Goal: Navigation & Orientation: Find specific page/section

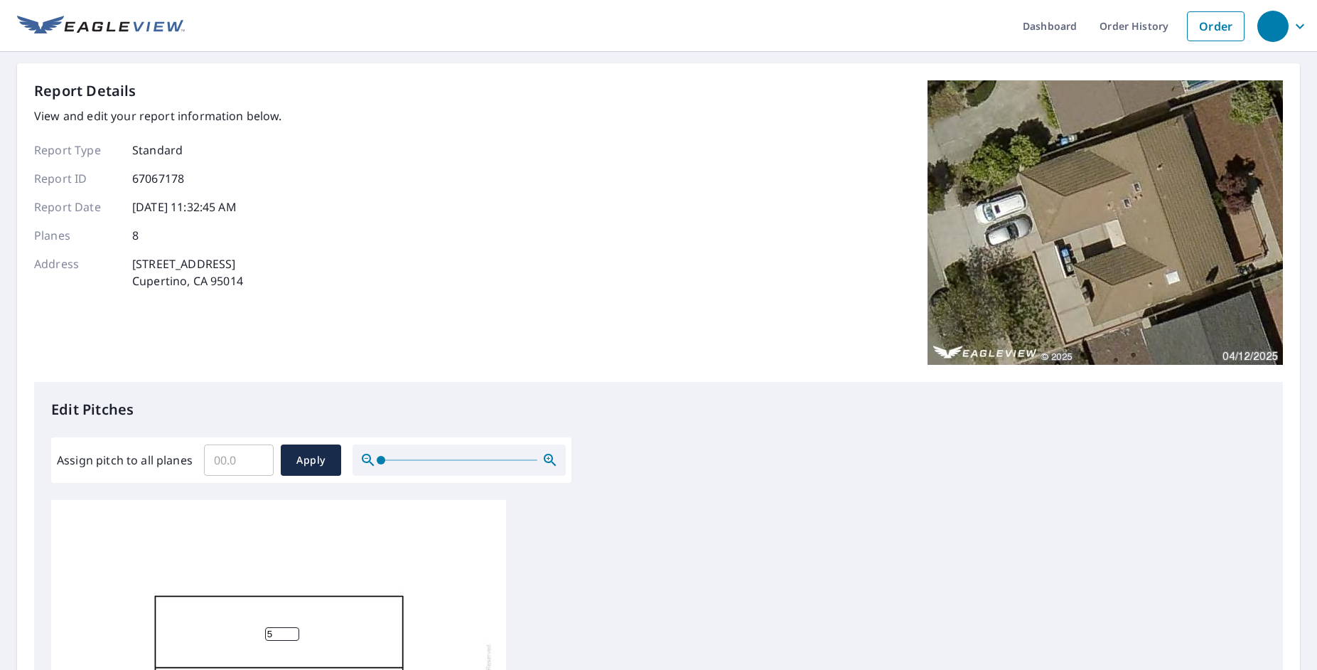
click at [133, 27] on img at bounding box center [101, 26] width 168 height 21
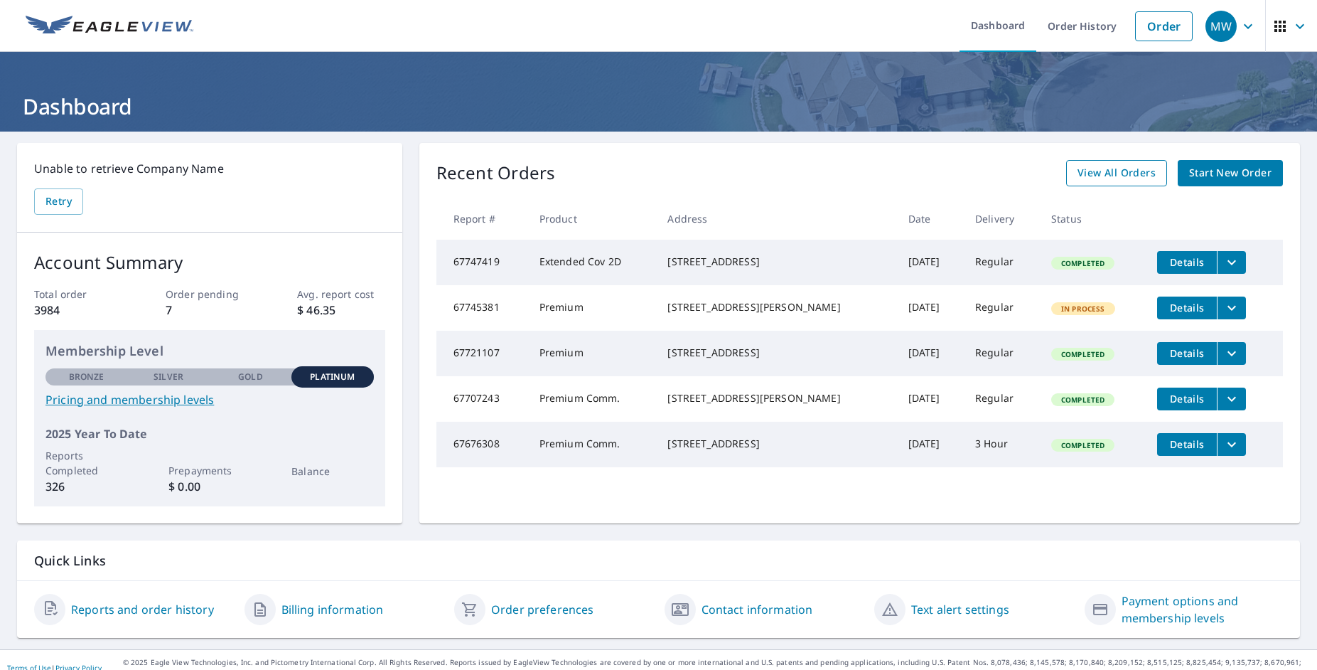
click at [1066, 176] on link "View All Orders" at bounding box center [1116, 173] width 101 height 26
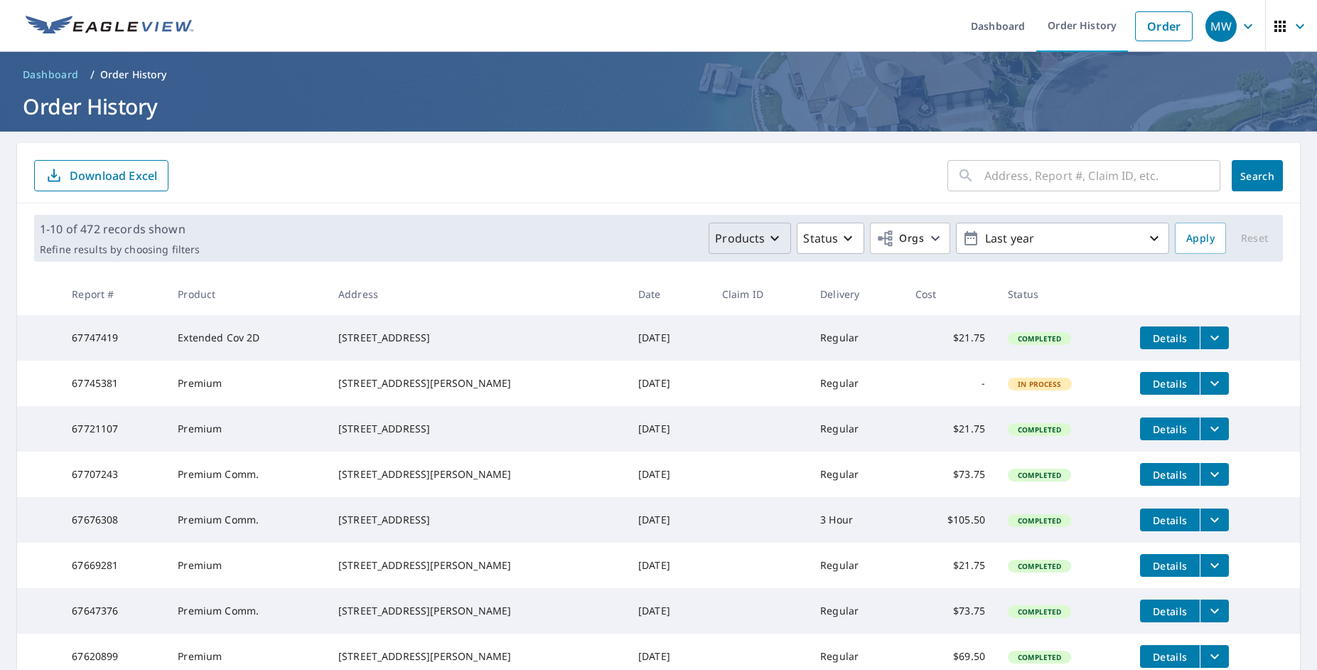
scroll to position [262, 0]
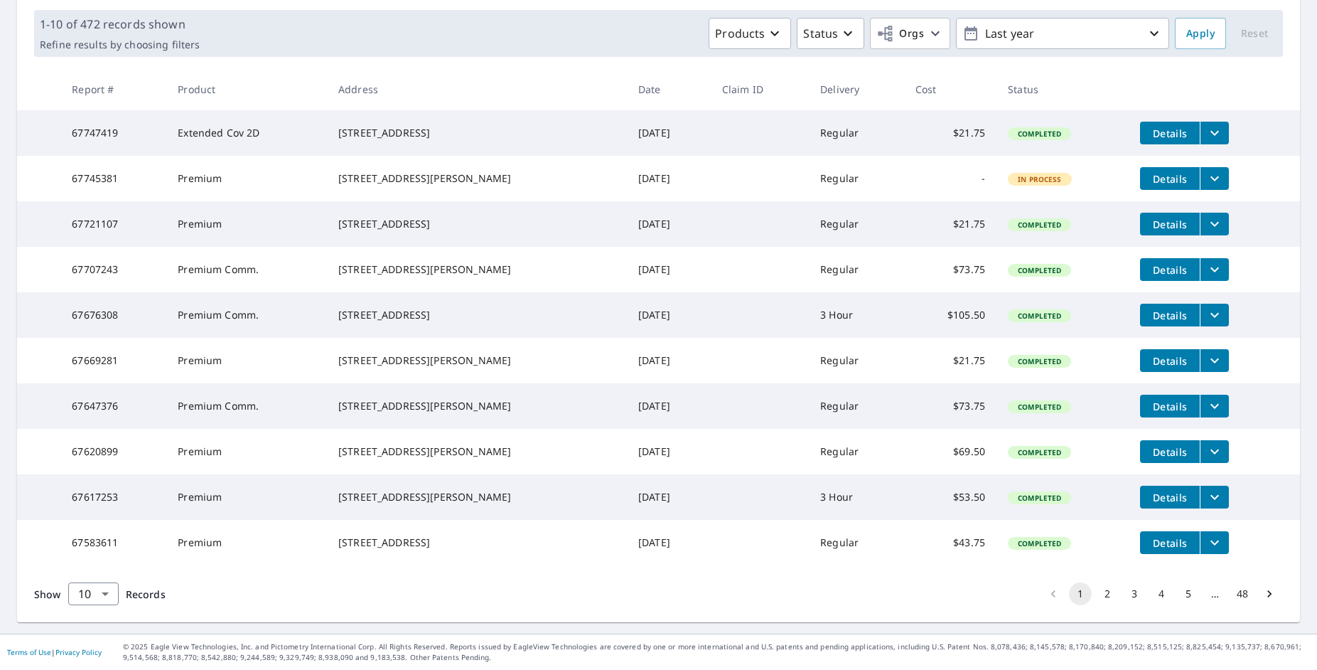
click at [1150, 593] on button "4" at bounding box center [1161, 593] width 23 height 23
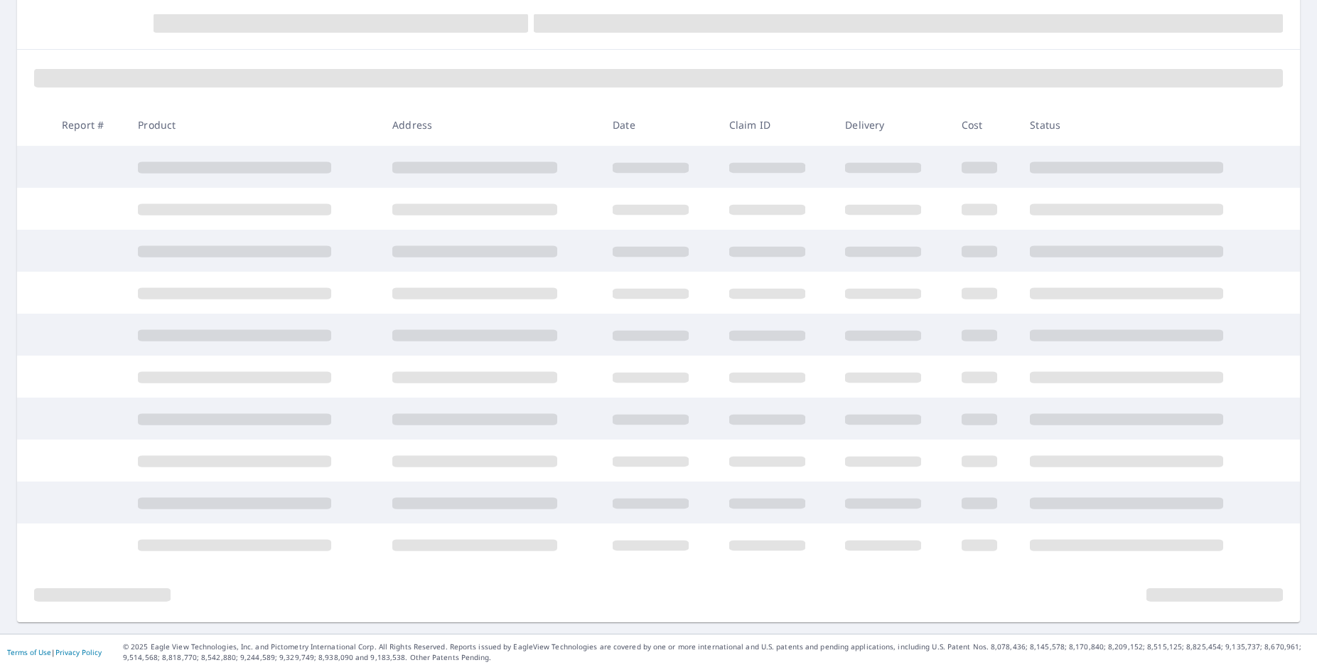
scroll to position [154, 0]
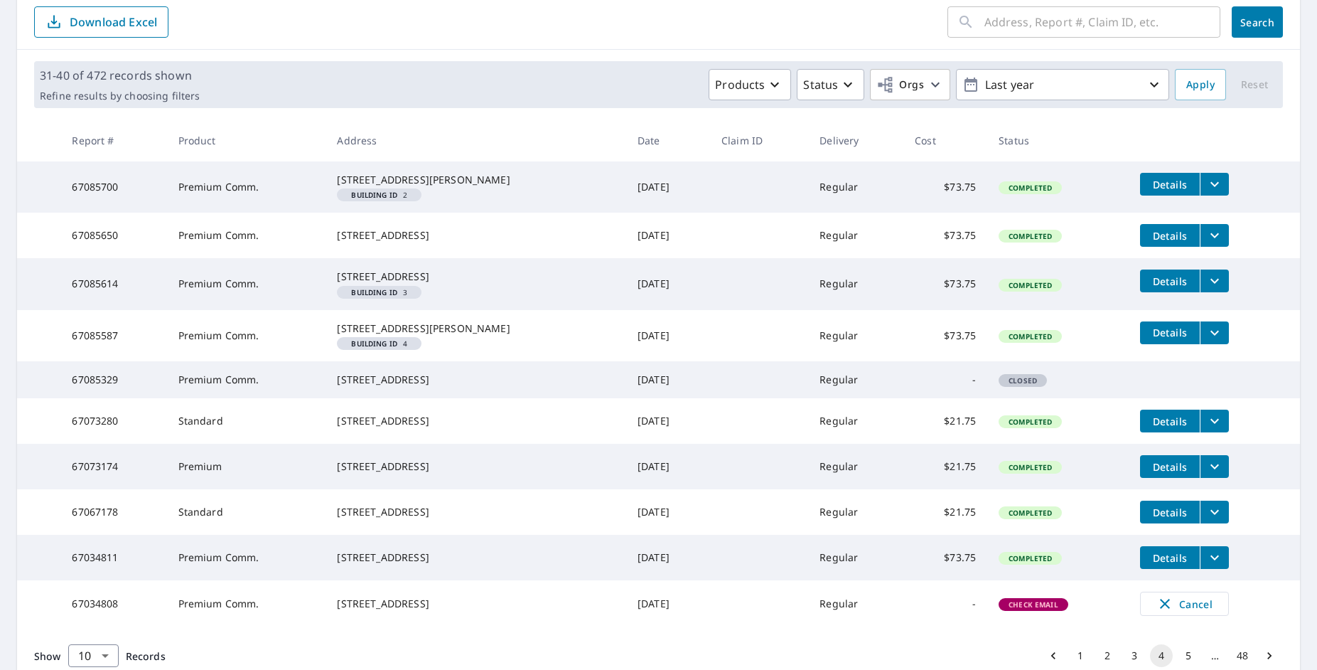
click at [1206, 341] on icon "filesDropdownBtn-67085587" at bounding box center [1214, 332] width 17 height 17
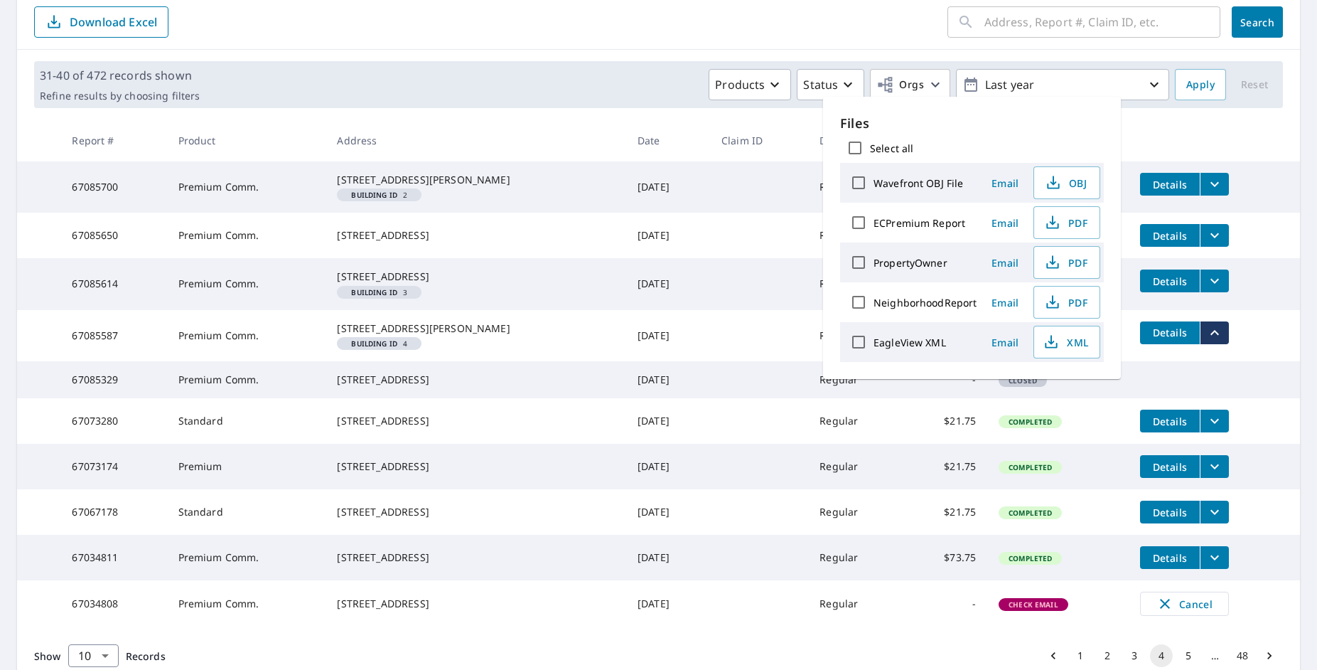
click at [1155, 134] on th at bounding box center [1214, 140] width 171 height 42
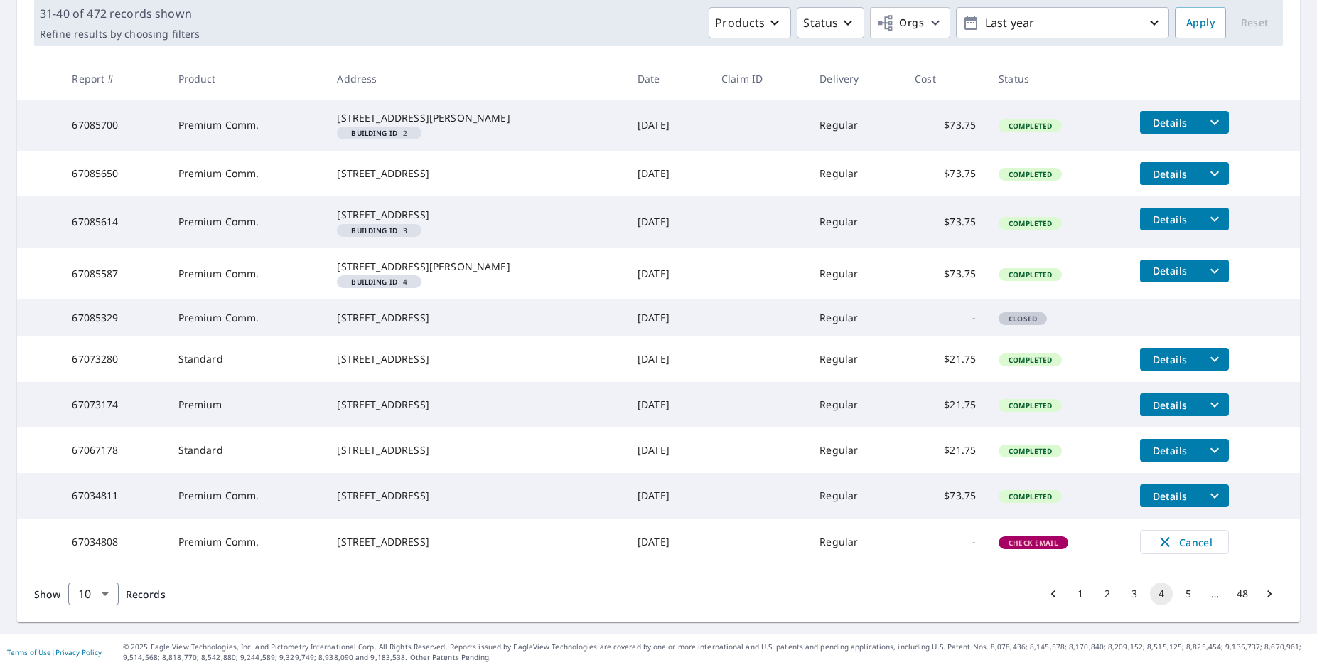
scroll to position [306, 0]
click at [1123, 594] on button "3" at bounding box center [1134, 593] width 23 height 23
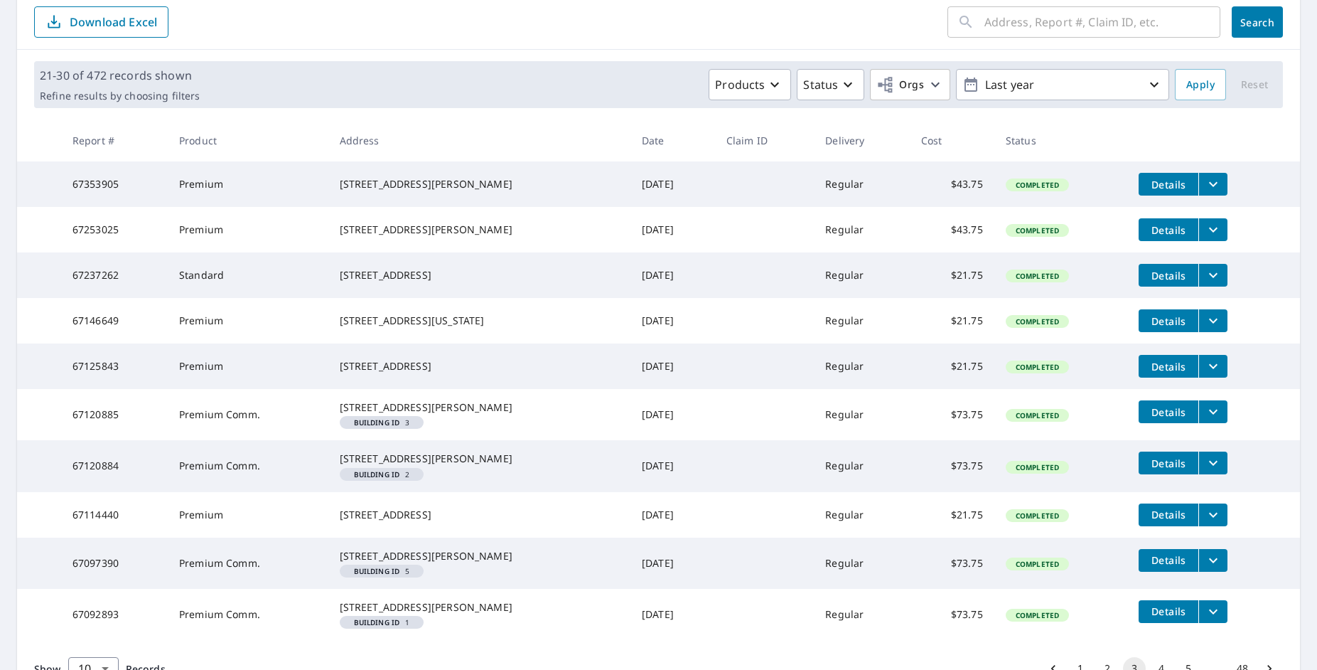
scroll to position [321, 0]
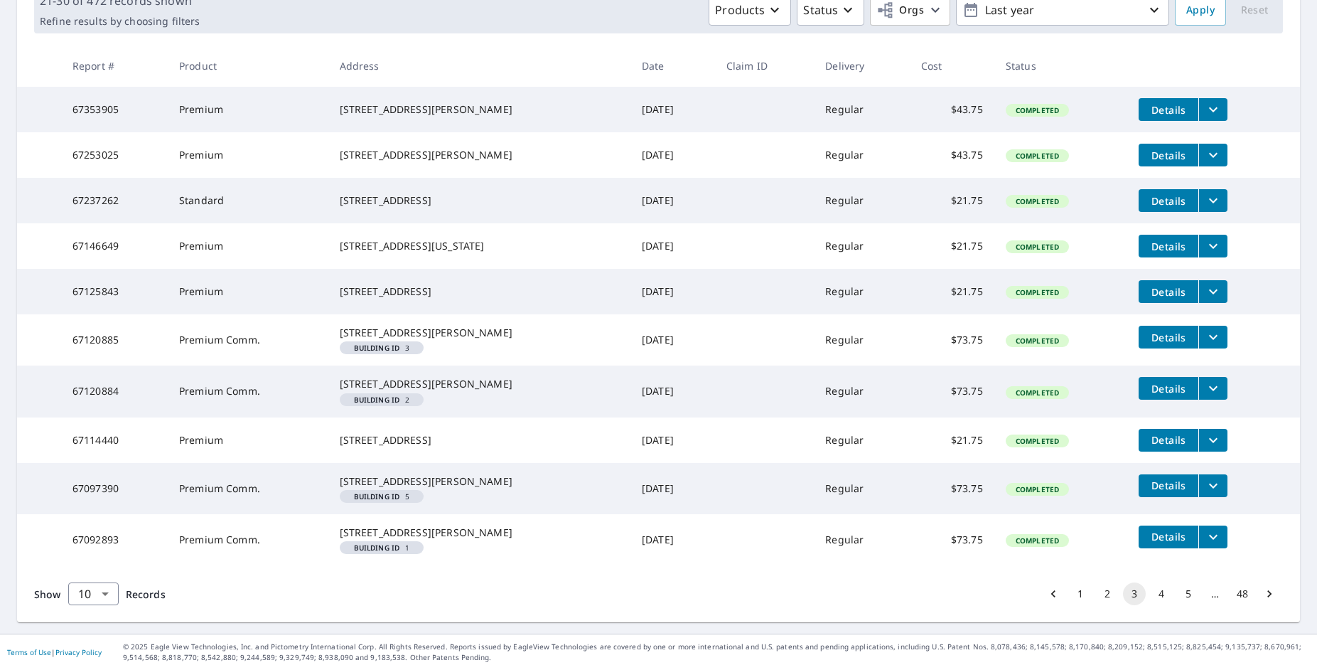
click at [1151, 592] on button "4" at bounding box center [1161, 593] width 23 height 23
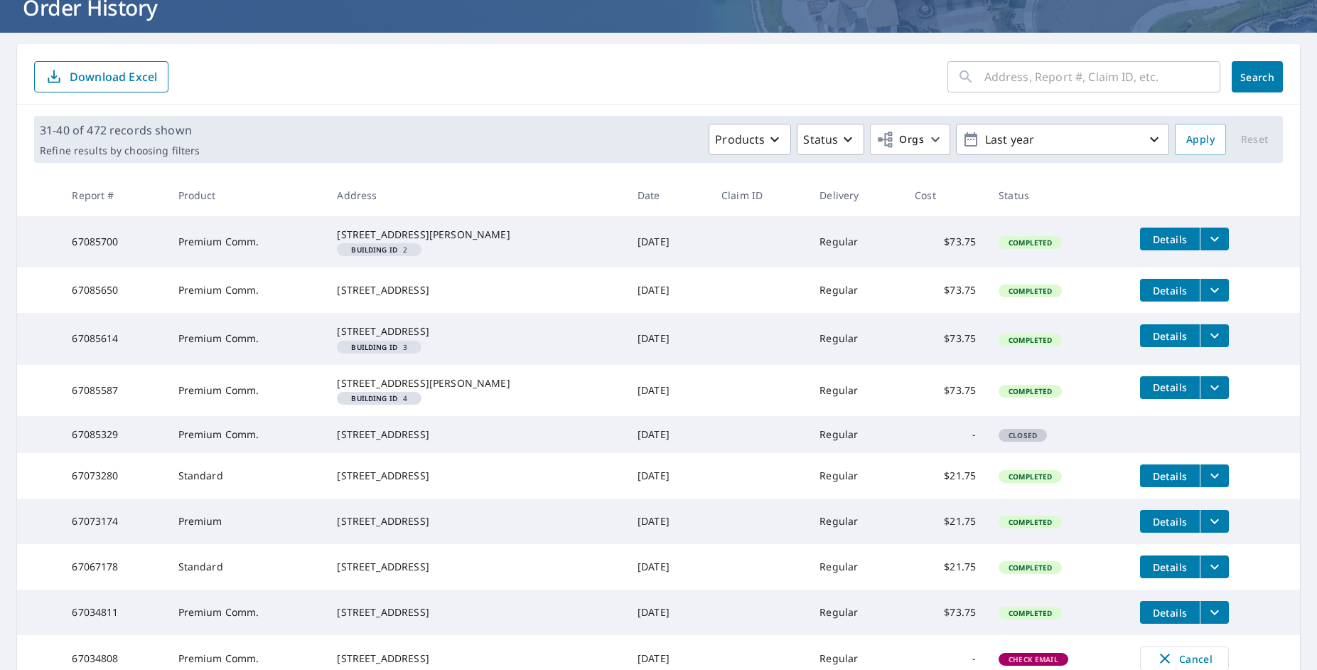
scroll to position [306, 0]
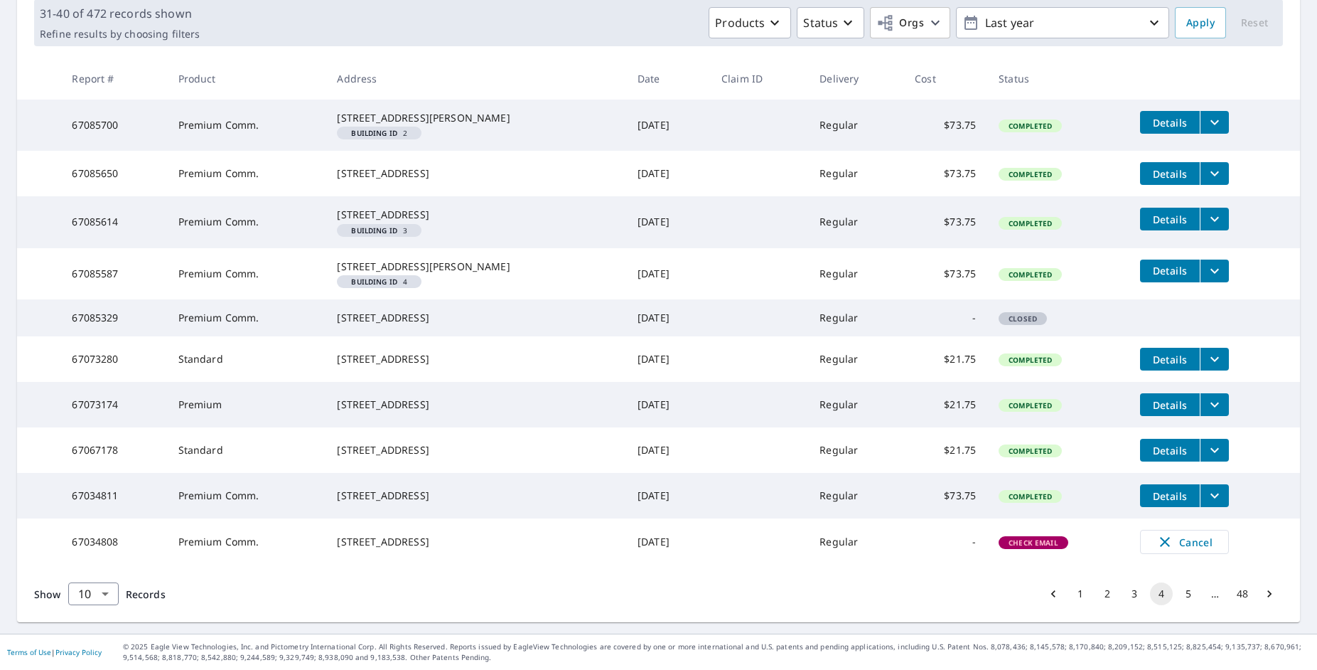
click at [1123, 599] on button "3" at bounding box center [1134, 593] width 23 height 23
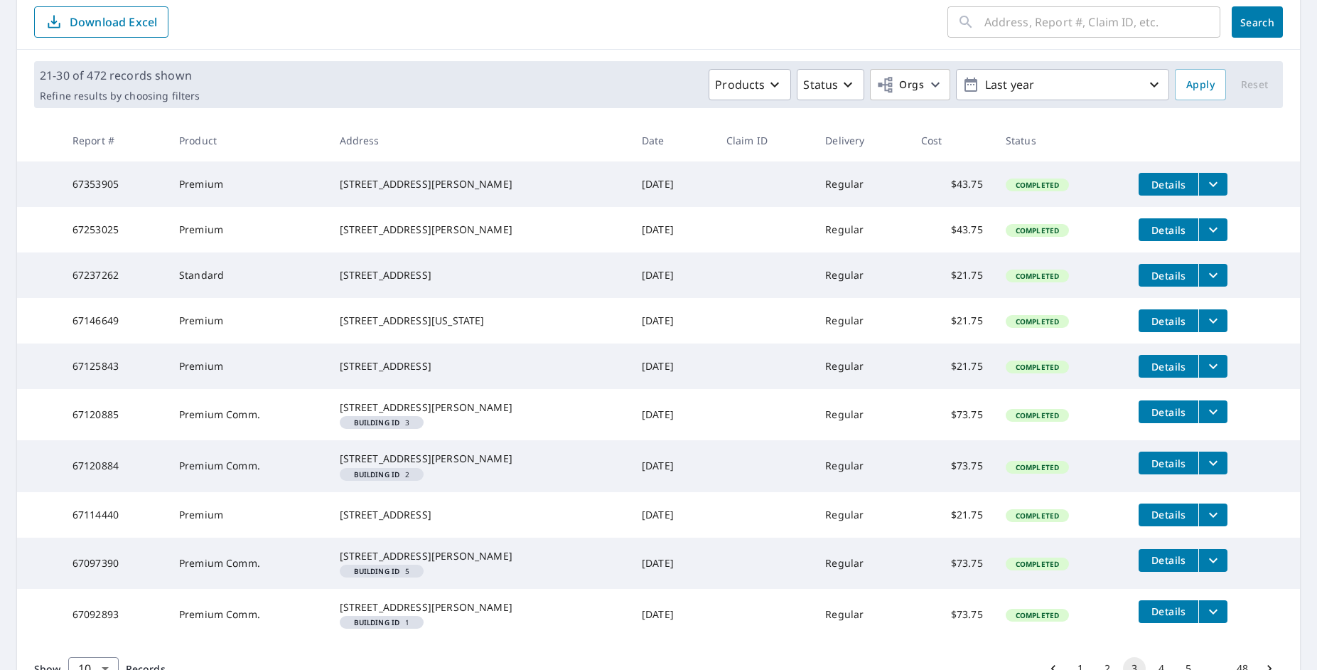
scroll to position [321, 0]
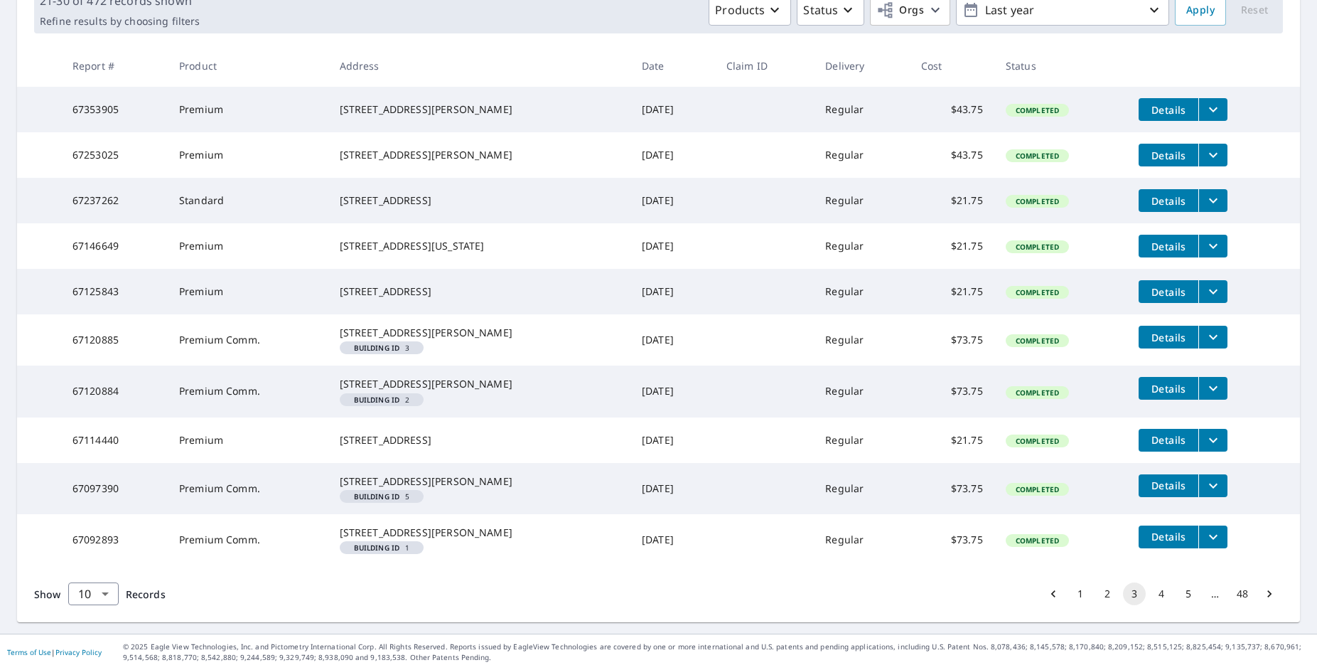
click at [1150, 594] on button "4" at bounding box center [1161, 593] width 23 height 23
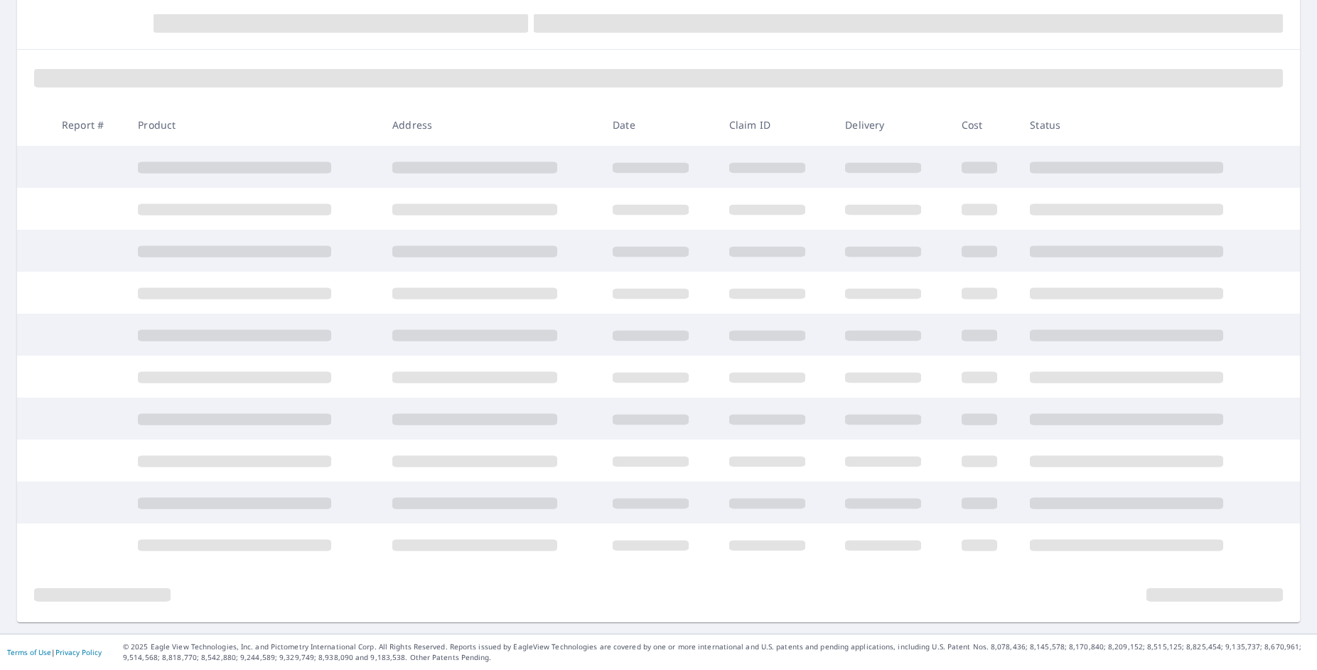
scroll to position [154, 0]
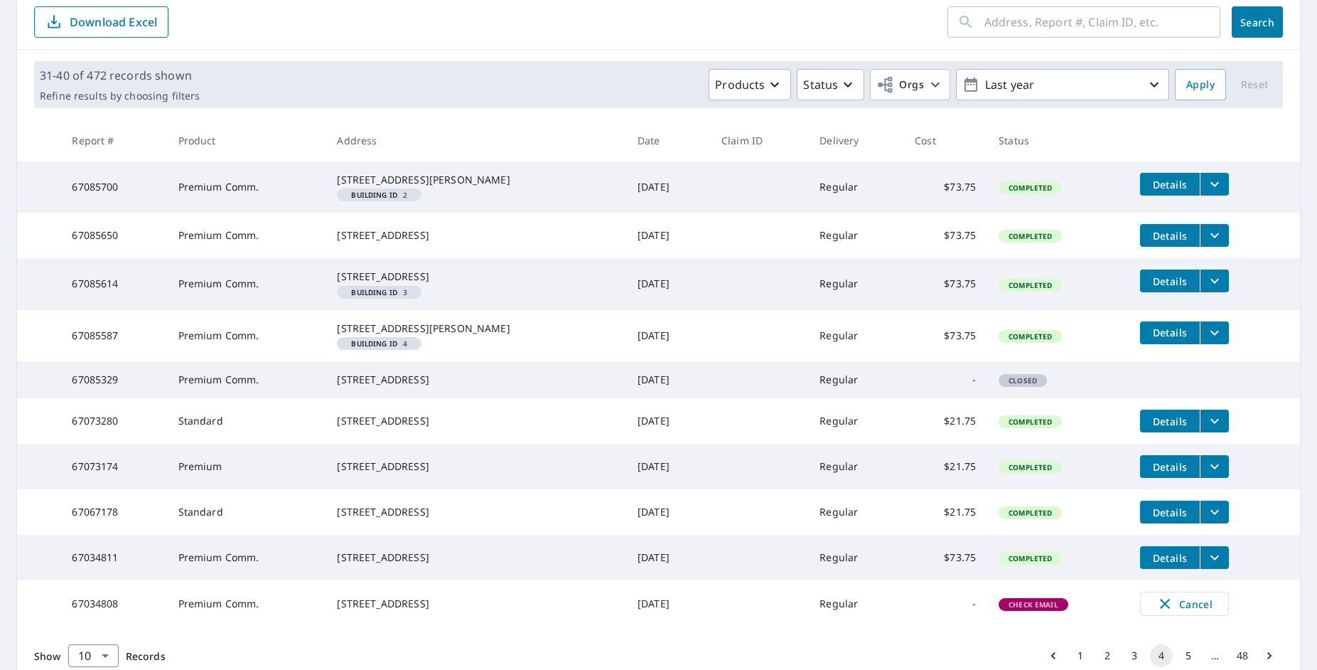
click at [1206, 289] on icon "filesDropdownBtn-67085614" at bounding box center [1214, 280] width 17 height 17
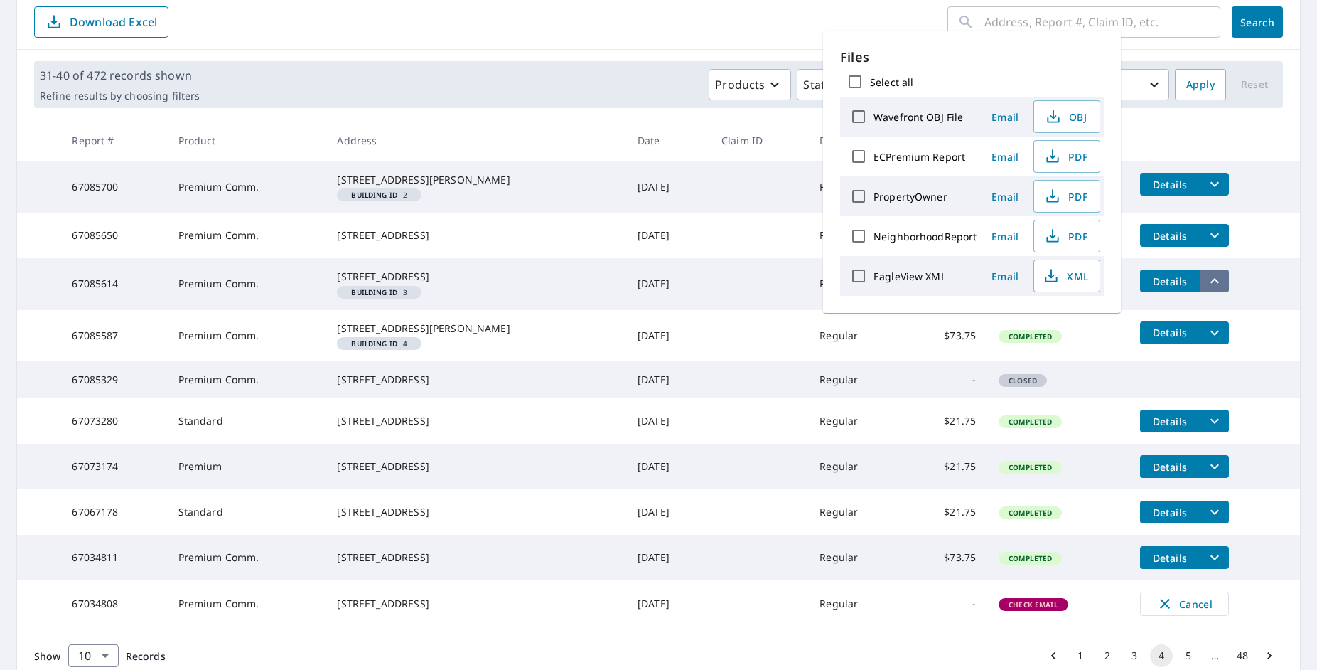
click at [1206, 289] on icon "filesDropdownBtn-67085614" at bounding box center [1214, 280] width 17 height 17
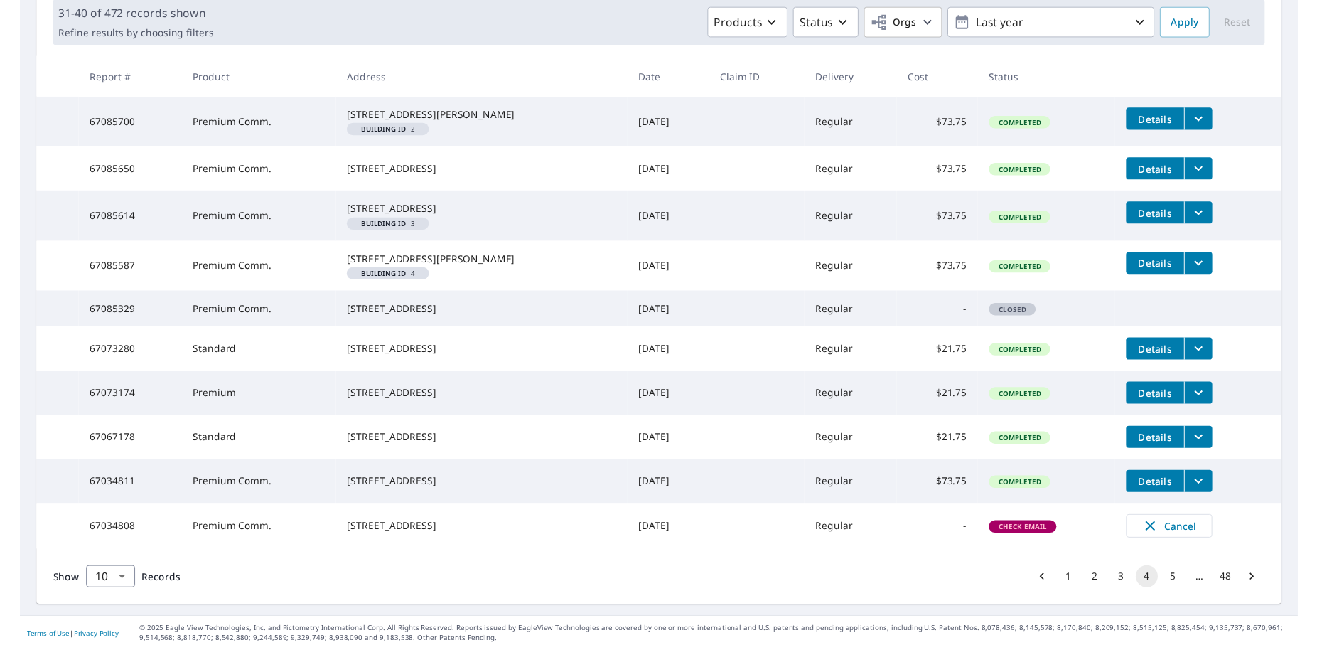
scroll to position [225, 0]
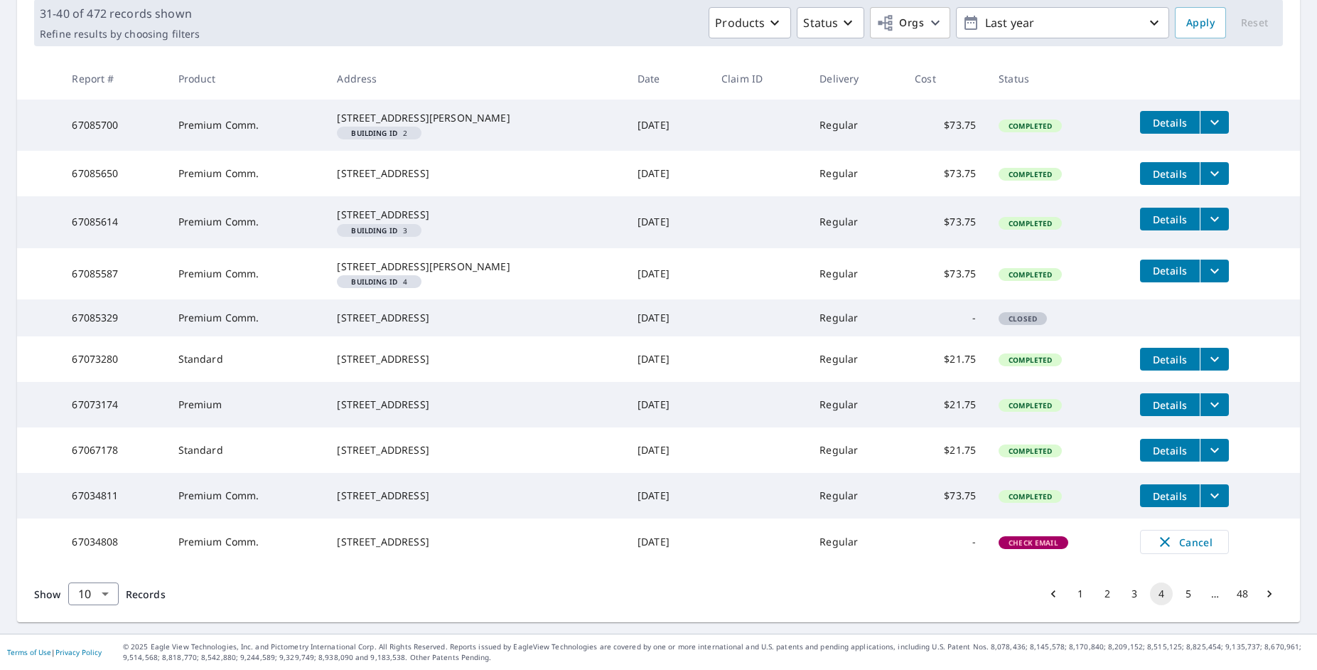
click at [1206, 114] on icon "filesDropdownBtn-67085700" at bounding box center [1214, 122] width 17 height 17
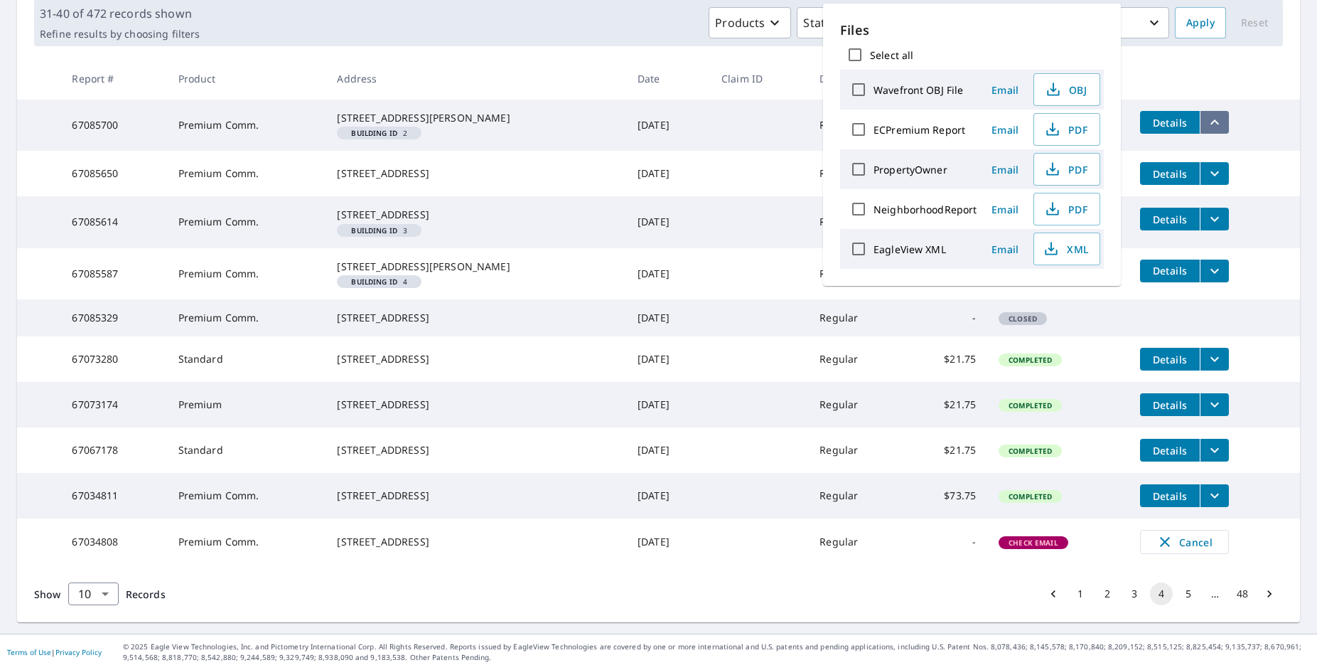
click at [1206, 114] on icon "filesDropdownBtn-67085700" at bounding box center [1214, 122] width 17 height 17
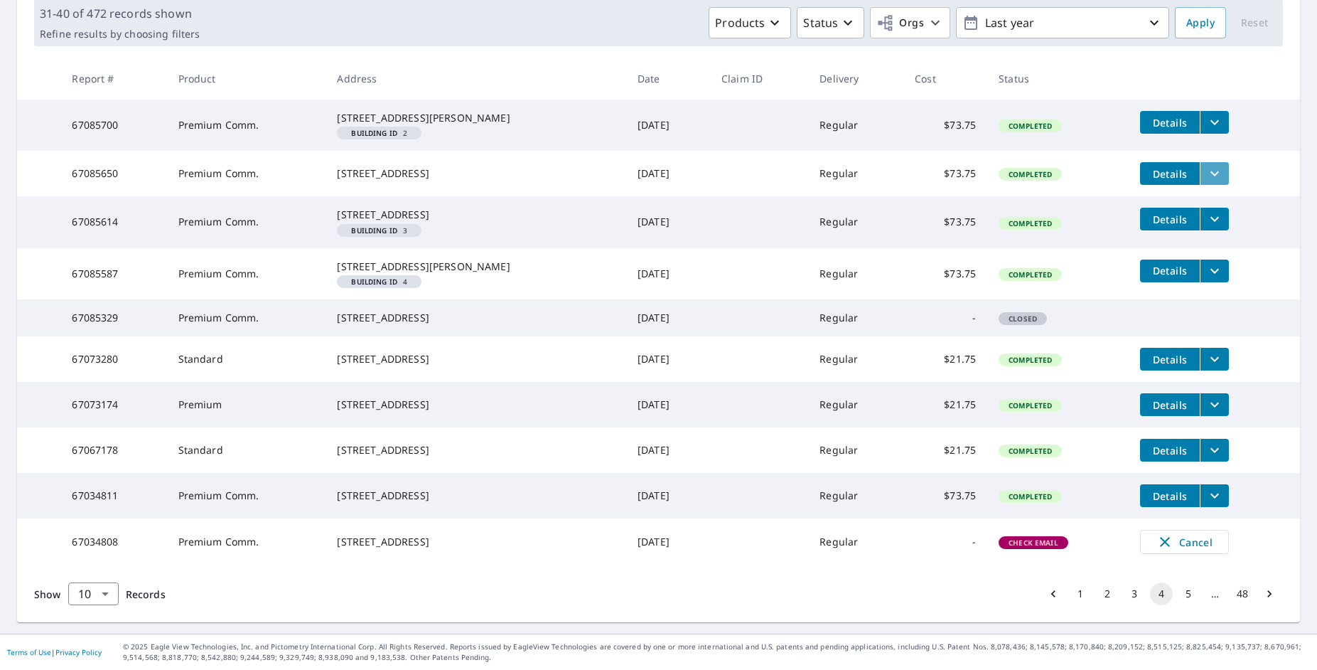
click at [1206, 178] on icon "filesDropdownBtn-67085650" at bounding box center [1214, 173] width 17 height 17
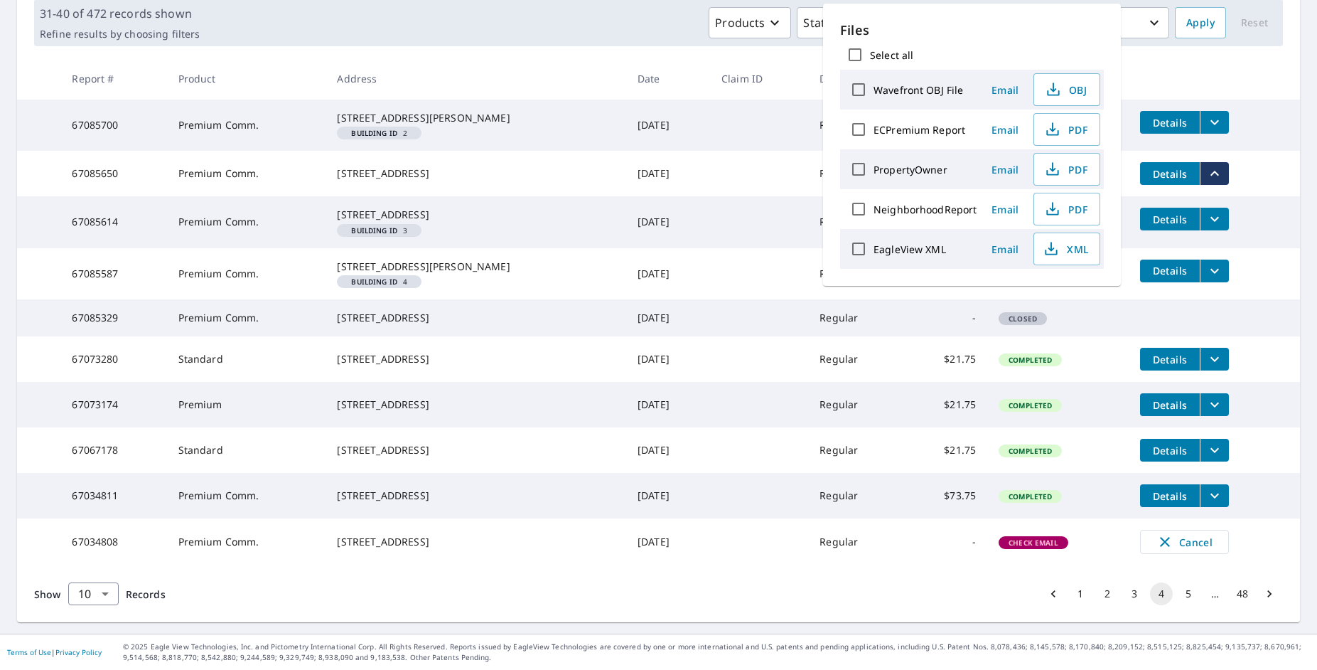
click at [1211, 176] on icon "filesDropdownBtn-67085650" at bounding box center [1215, 173] width 9 height 5
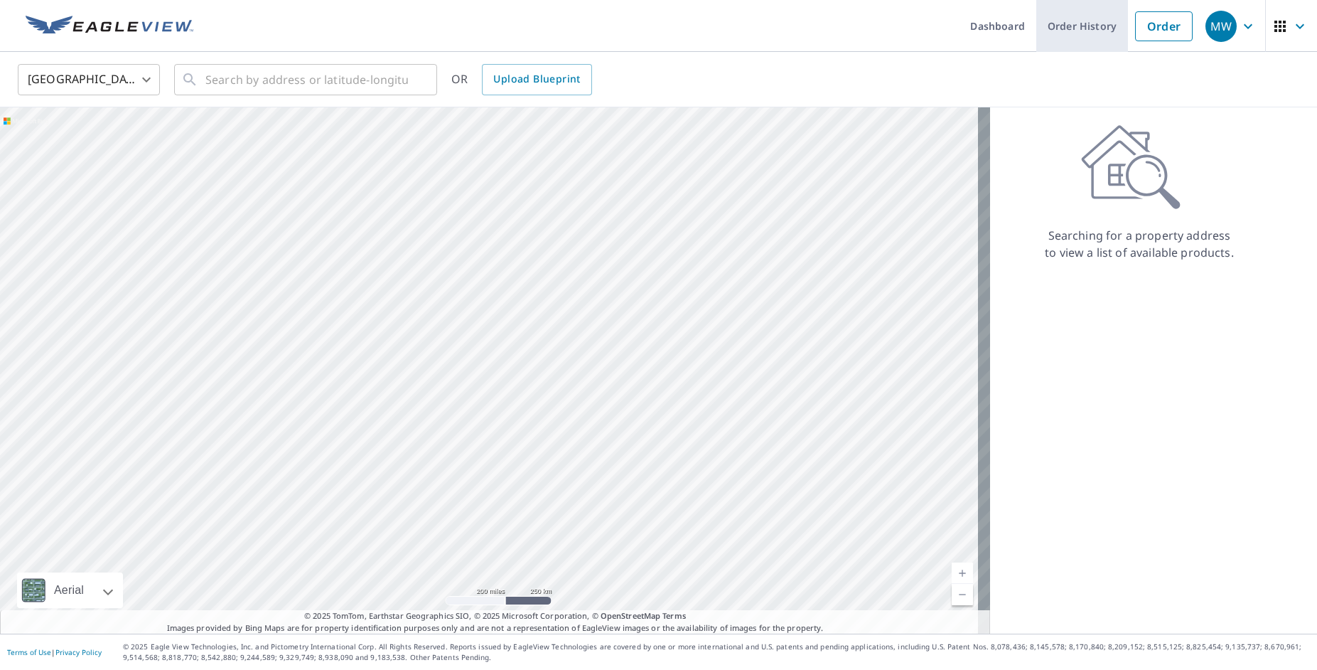
click at [1094, 31] on link "Order History" at bounding box center [1082, 26] width 92 height 52
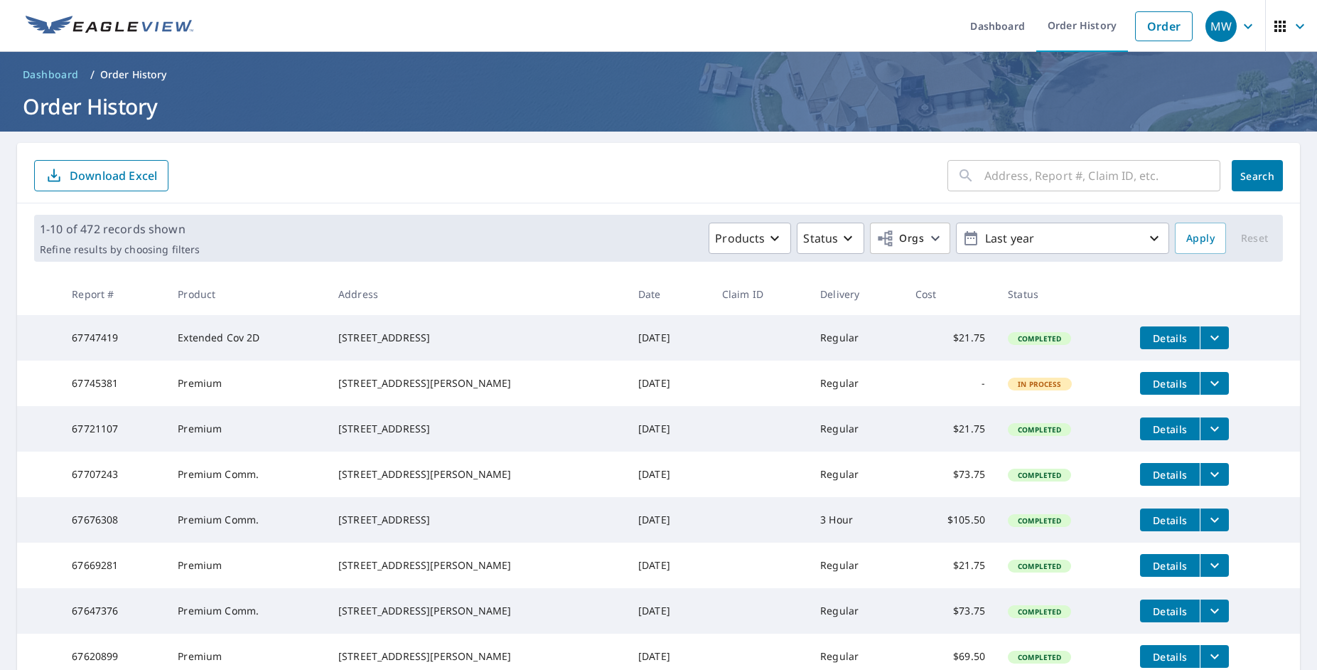
scroll to position [262, 0]
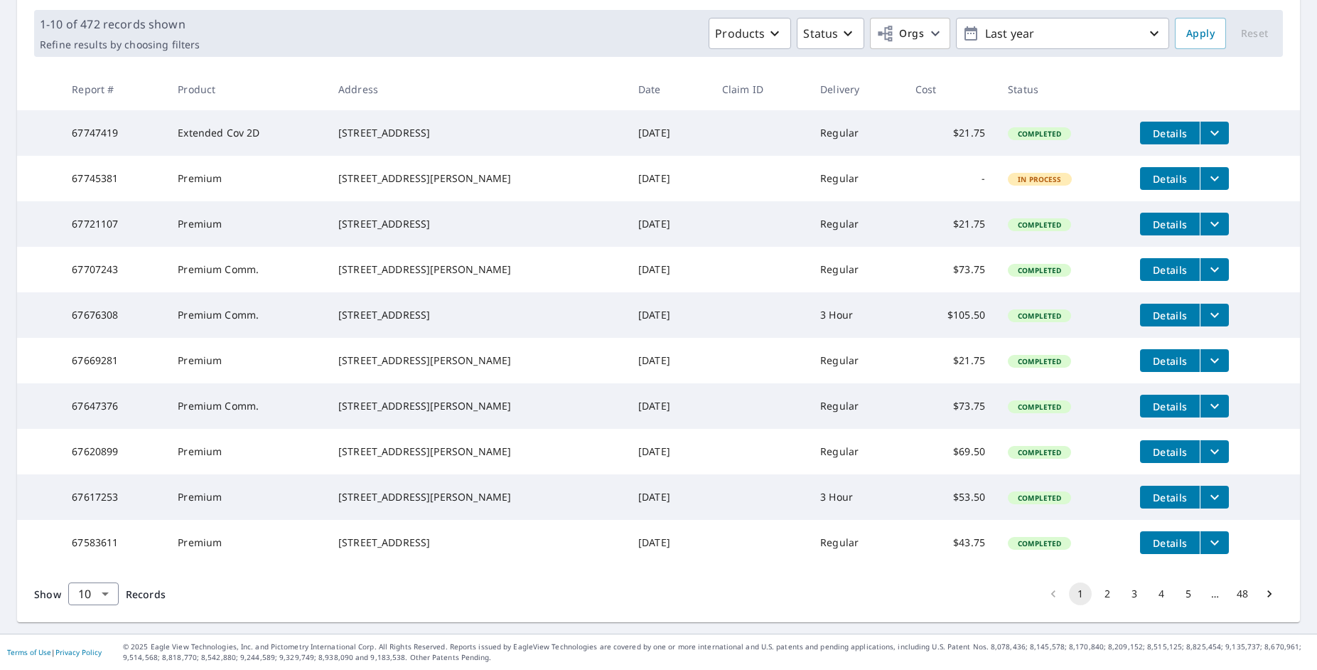
click at [1151, 596] on button "4" at bounding box center [1161, 593] width 23 height 23
